Goal: Task Accomplishment & Management: Complete application form

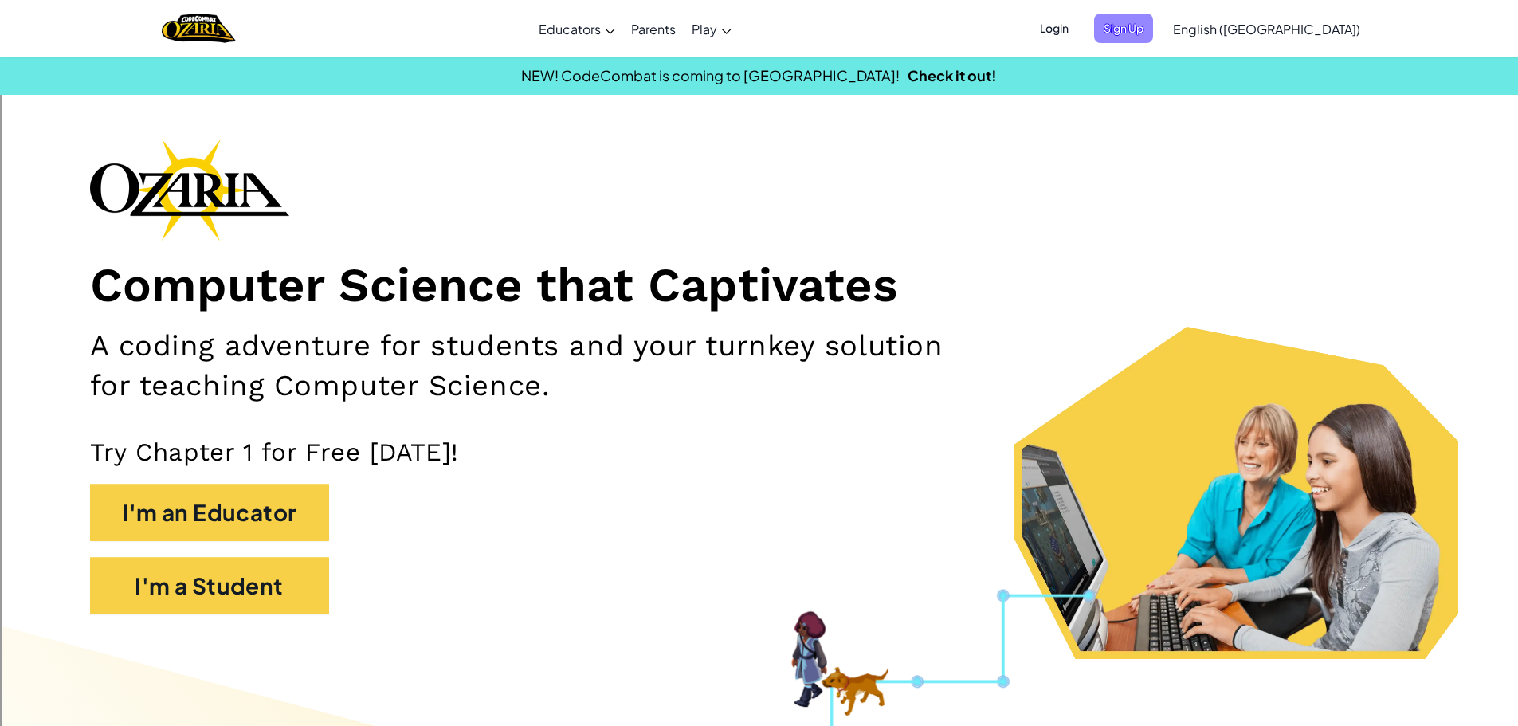
click at [1153, 31] on span "Sign Up" at bounding box center [1123, 28] width 59 height 29
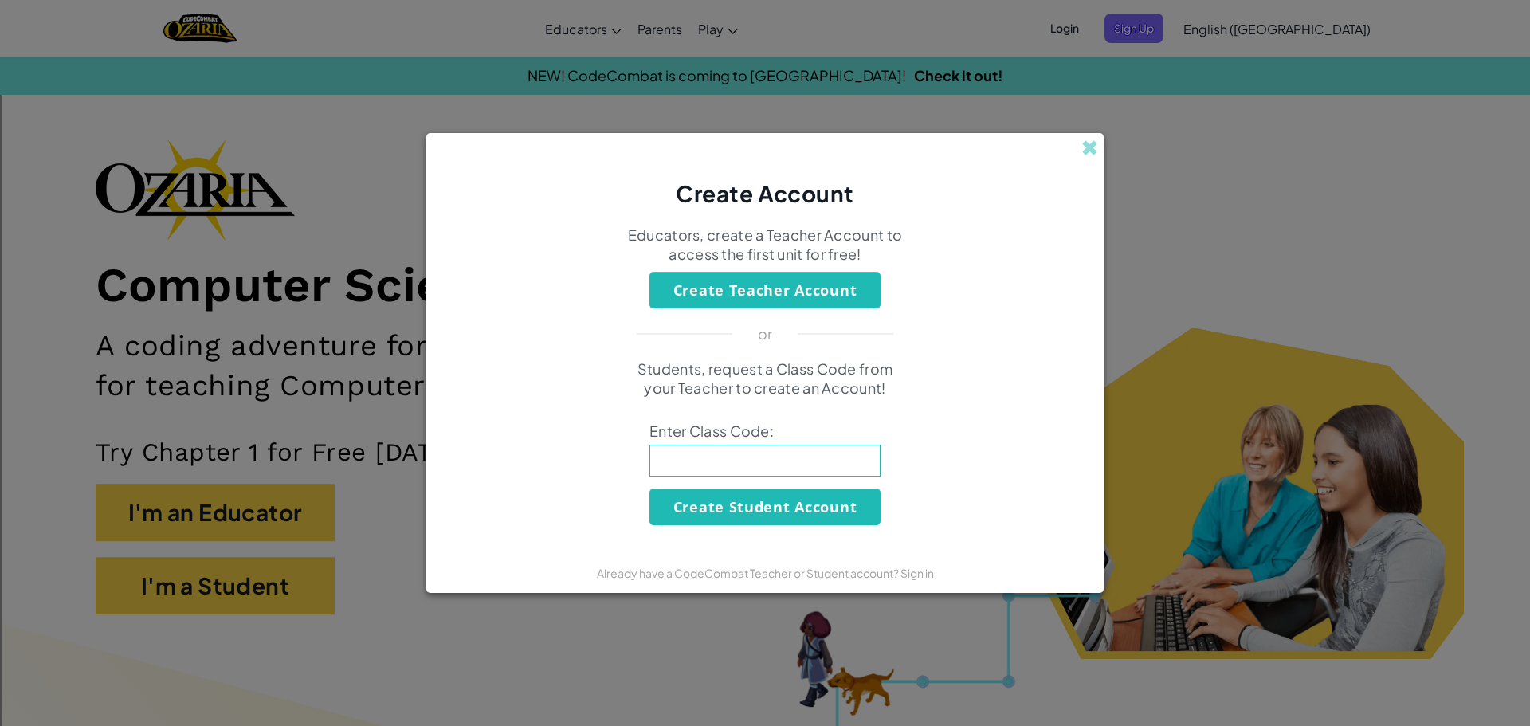
click at [762, 454] on input at bounding box center [764, 461] width 231 height 32
click at [724, 450] on input at bounding box center [764, 461] width 231 height 32
type input "p"
type input "ParkWantLeg"
click at [747, 508] on button "Create Student Account" at bounding box center [764, 506] width 231 height 37
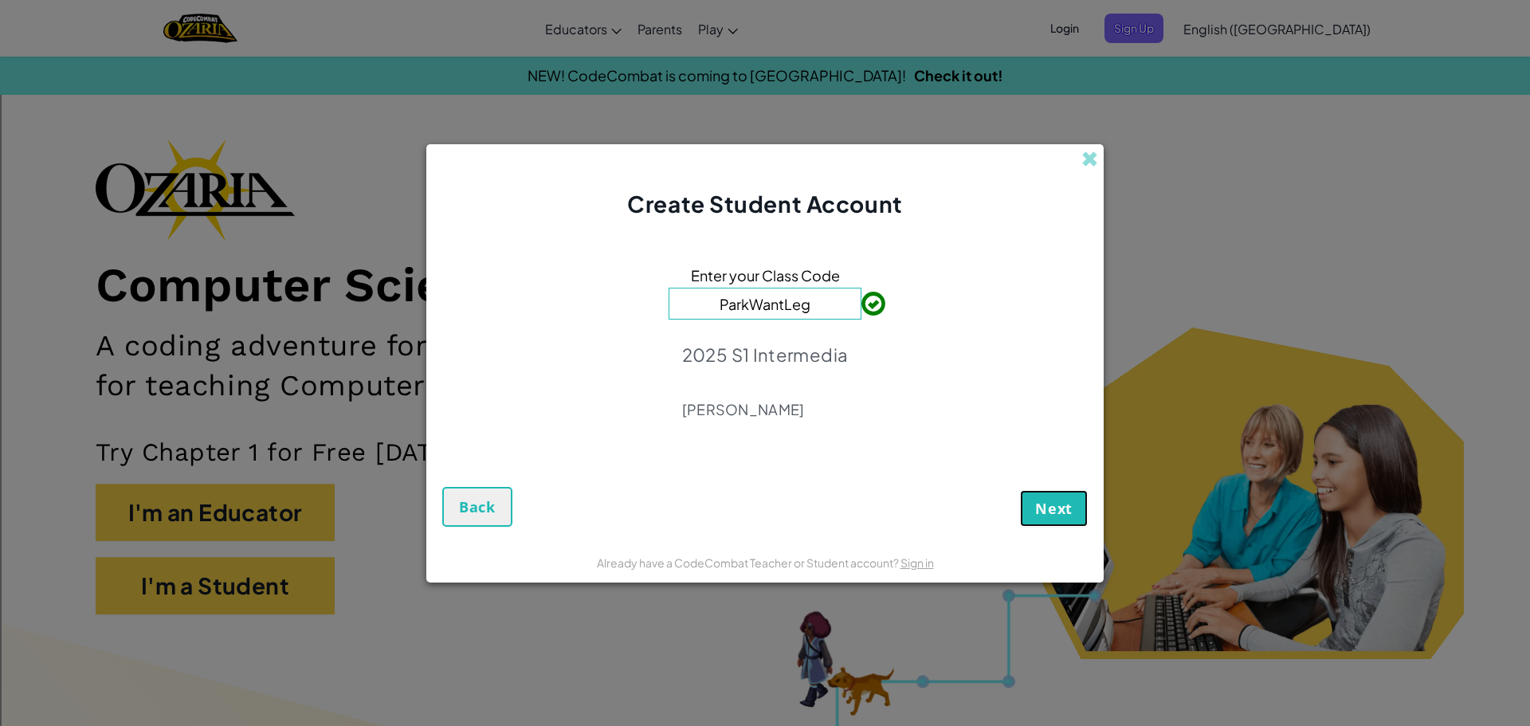
click at [1060, 508] on span "Next" at bounding box center [1053, 508] width 37 height 19
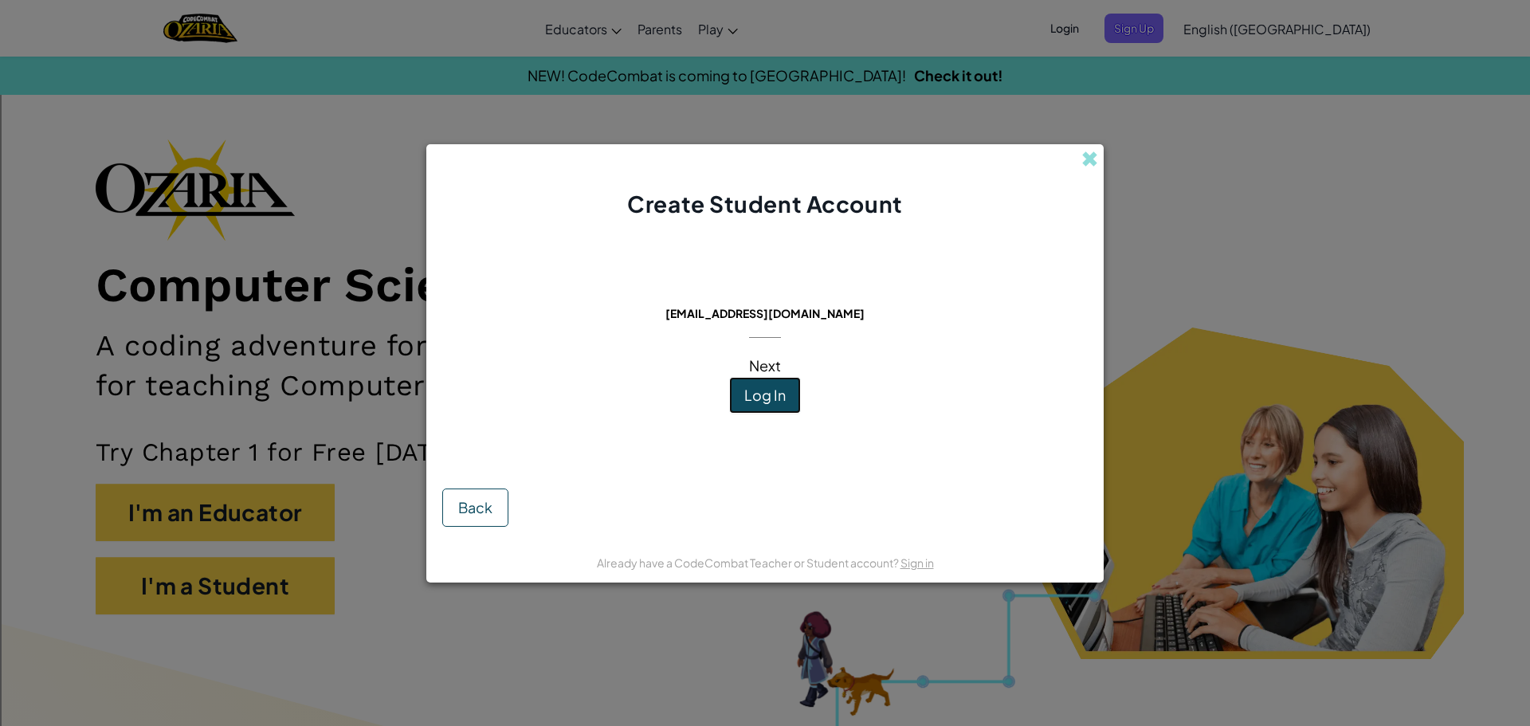
click at [785, 399] on span "Log In" at bounding box center [764, 395] width 41 height 18
